Goal: Information Seeking & Learning: Learn about a topic

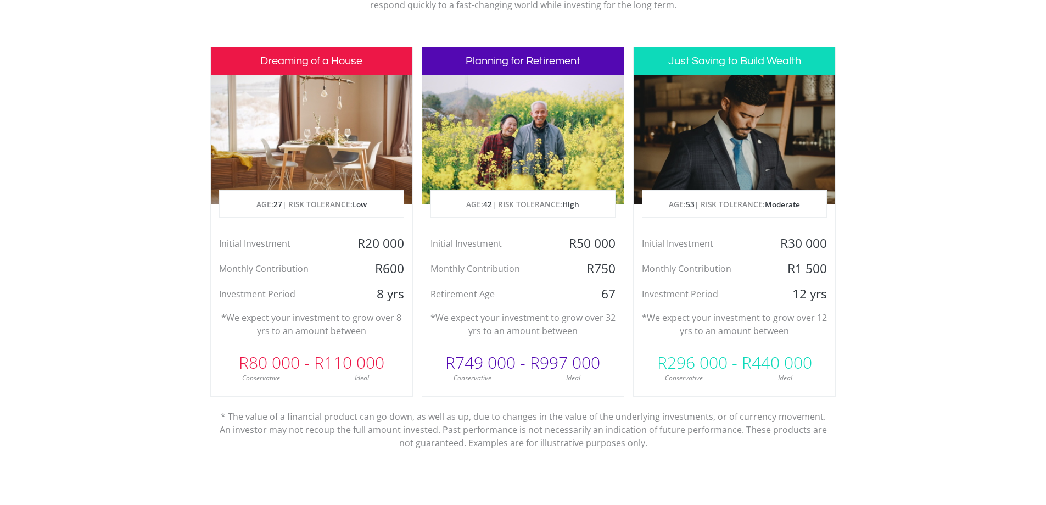
scroll to position [494, 0]
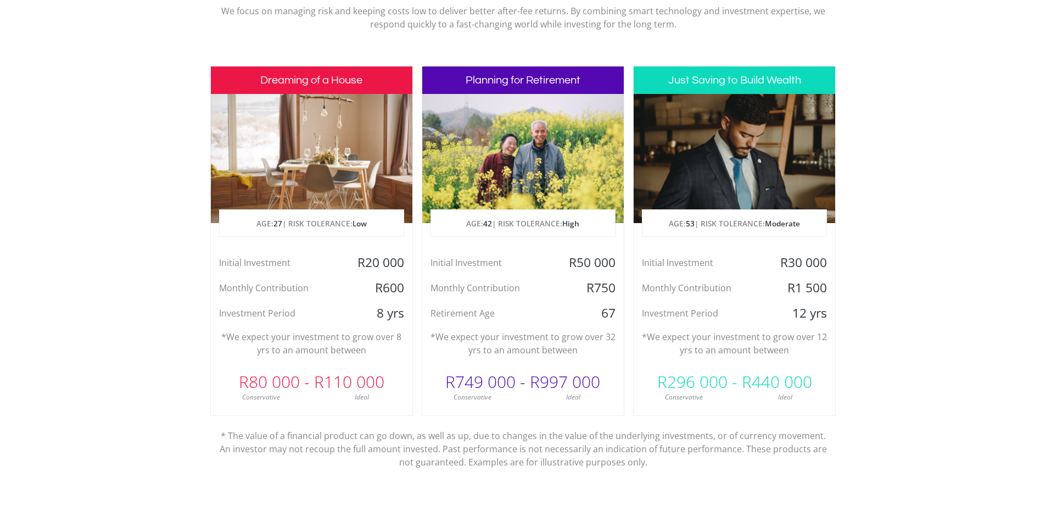
drag, startPoint x: 284, startPoint y: 225, endPoint x: 324, endPoint y: 234, distance: 40.5
click at [284, 225] on p "AGE: [DEMOGRAPHIC_DATA] | RISK TOLERANCE: Low" at bounding box center [312, 223] width 184 height 27
click at [331, 231] on p "AGE: [DEMOGRAPHIC_DATA] | RISK TOLERANCE: Low" at bounding box center [312, 223] width 184 height 27
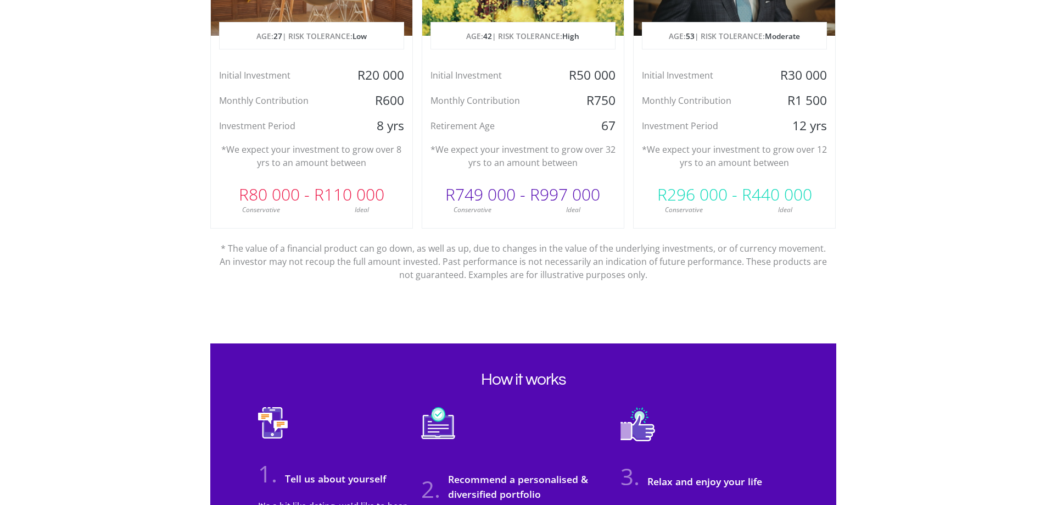
scroll to position [462, 0]
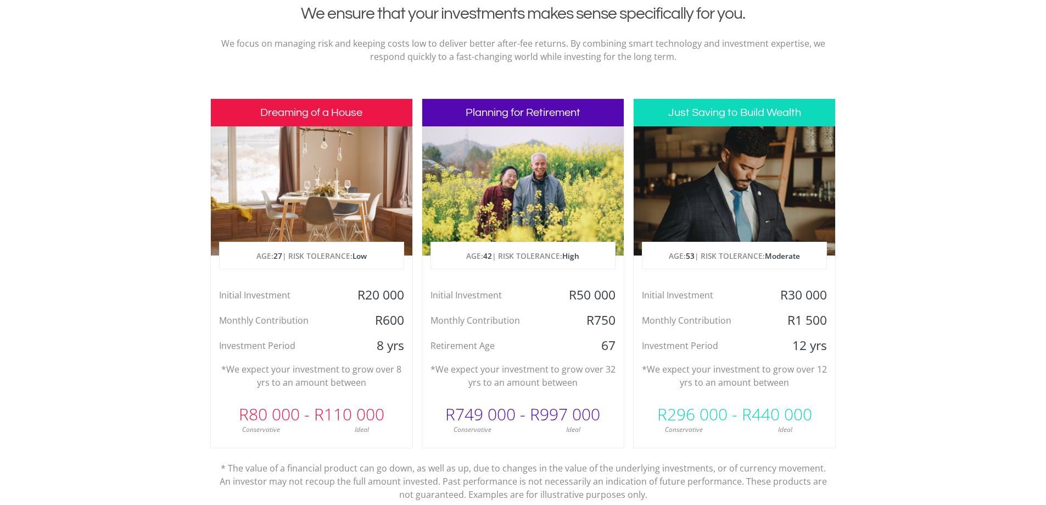
click at [439, 306] on div "Initial Investment R50 000 Monthly Contribution R750 Retirement Age [DEMOGRAPHI…" at bounding box center [523, 320] width 202 height 67
drag, startPoint x: 607, startPoint y: 284, endPoint x: 591, endPoint y: 332, distance: 49.8
click at [604, 298] on div "Planning for Retirement AGE: [DEMOGRAPHIC_DATA] | RISK TOLERANCE: High Initial …" at bounding box center [523, 273] width 203 height 350
click at [579, 404] on div "R749 000 - R997 000" at bounding box center [523, 414] width 202 height 33
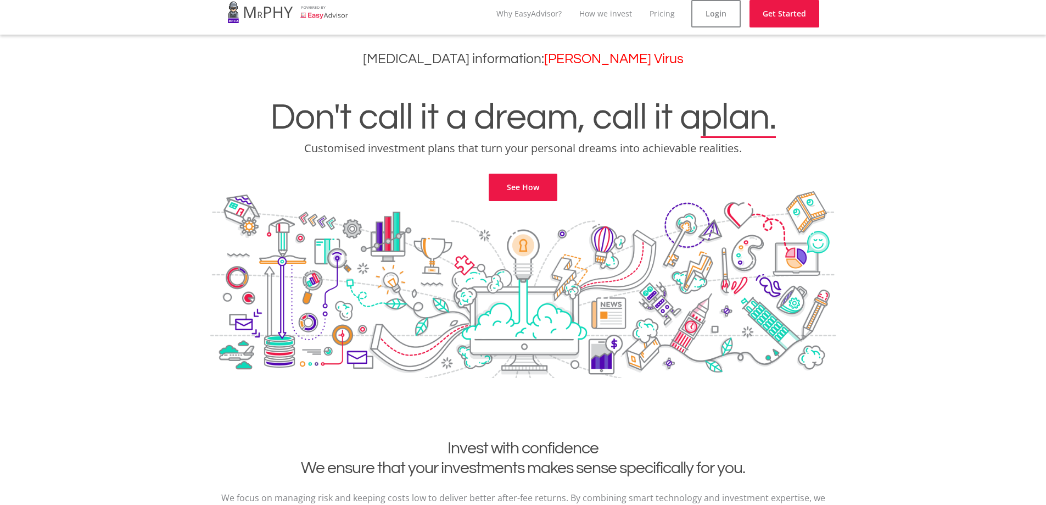
scroll to position [0, 0]
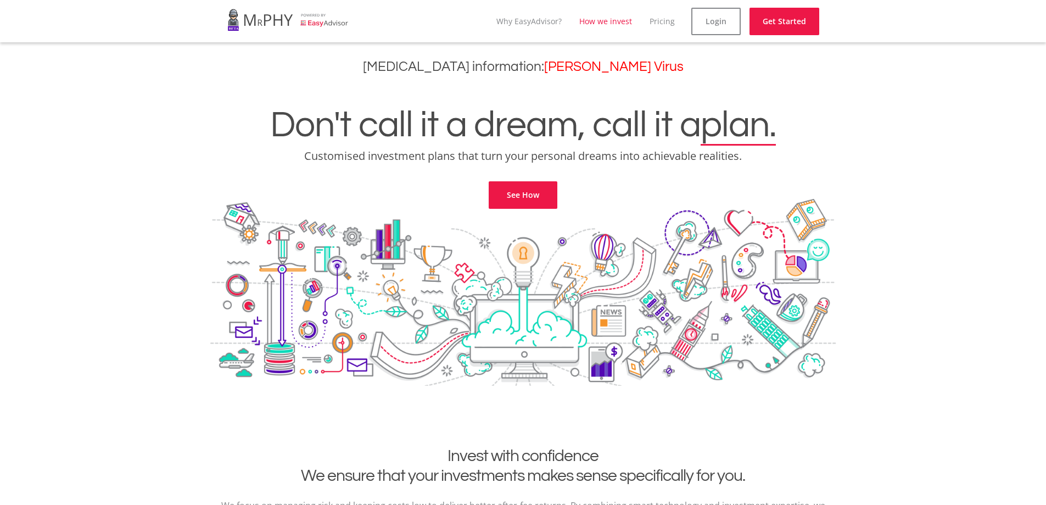
click at [622, 19] on link "How we invest" at bounding box center [605, 21] width 53 height 10
click at [675, 16] on link "Pricing" at bounding box center [670, 21] width 25 height 10
